Goal: Navigation & Orientation: Understand site structure

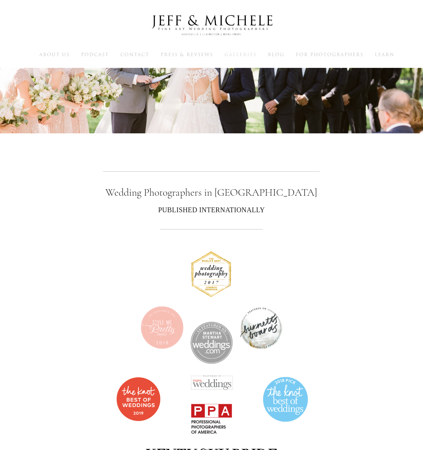
click at [247, 58] on span "Galleries" at bounding box center [240, 54] width 32 height 7
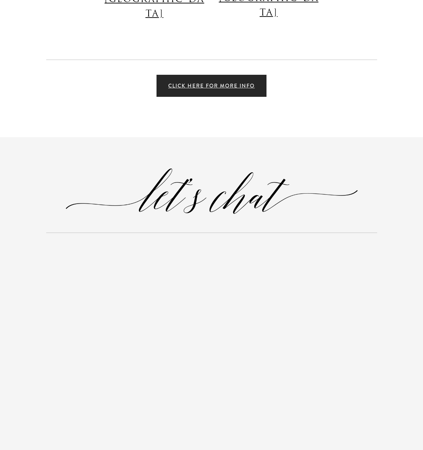
scroll to position [1617, 0]
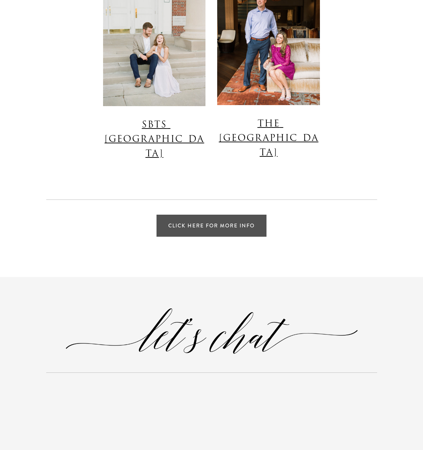
click at [215, 215] on link "Click Here for More Info" at bounding box center [211, 226] width 110 height 22
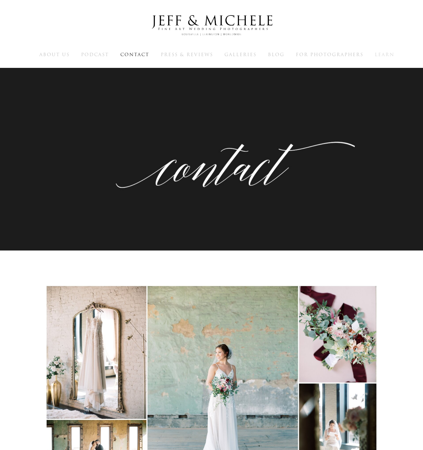
click at [382, 53] on span "Learn" at bounding box center [385, 54] width 20 height 7
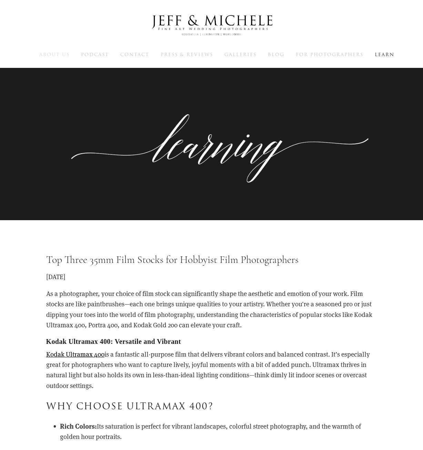
click at [42, 54] on span "About Us" at bounding box center [54, 54] width 30 height 7
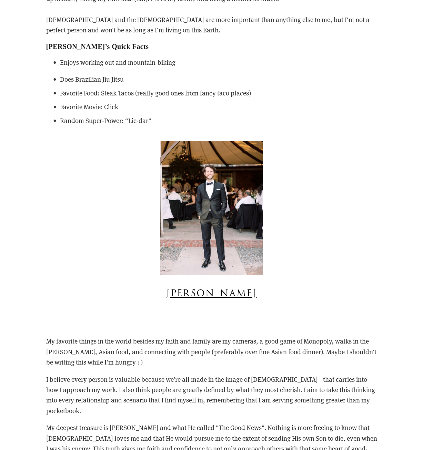
scroll to position [914, 0]
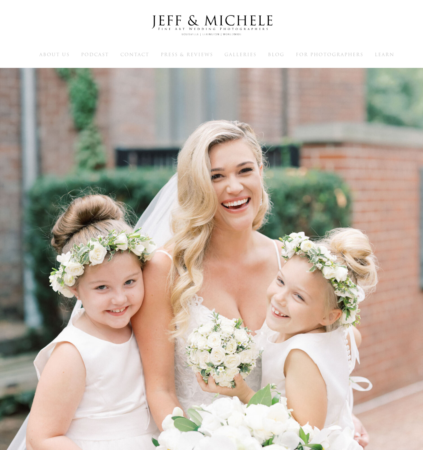
scroll to position [1617, 0]
